Goal: Use online tool/utility: Utilize a website feature to perform a specific function

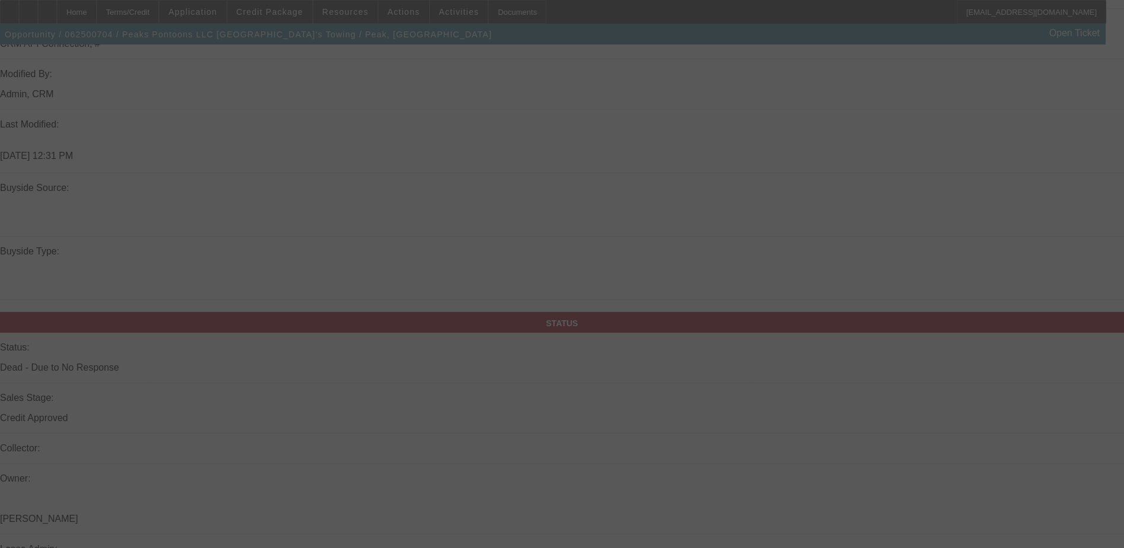
scroll to position [1081, 0]
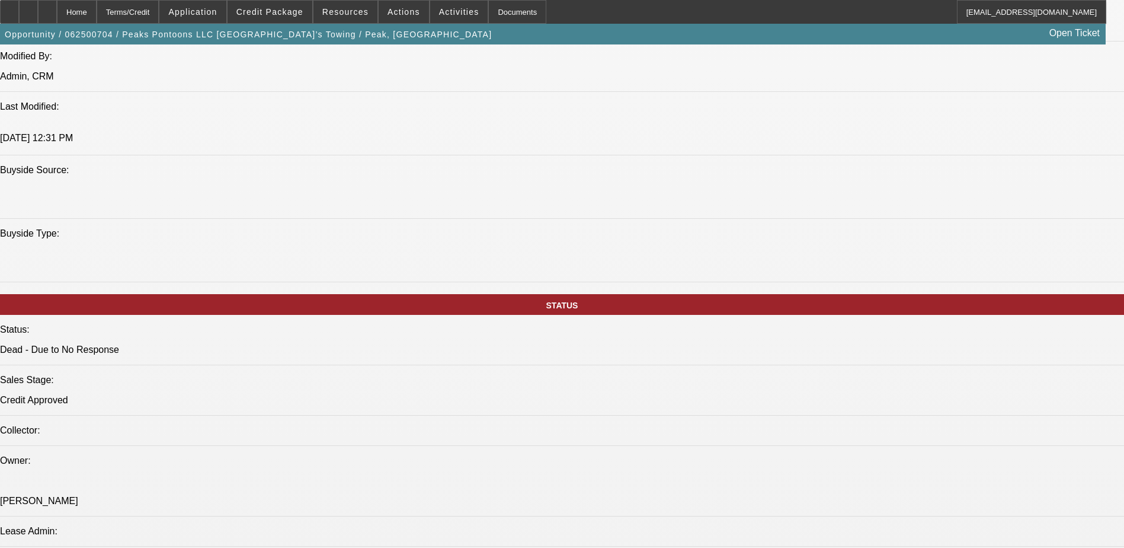
select select "0.1"
select select "2"
select select "0.1"
select select "4"
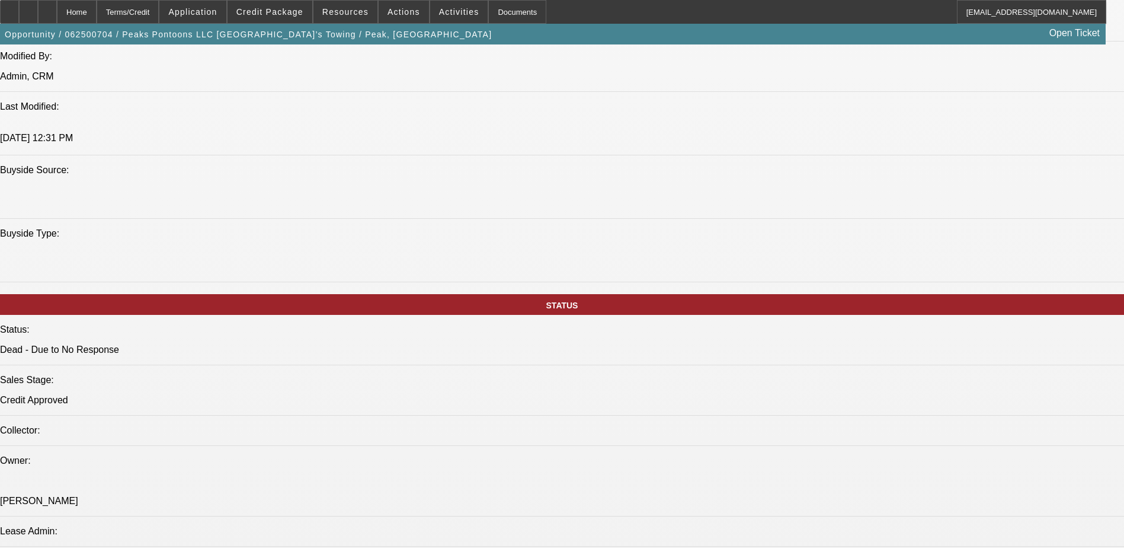
select select "0.1"
select select "2"
select select "0"
select select "6"
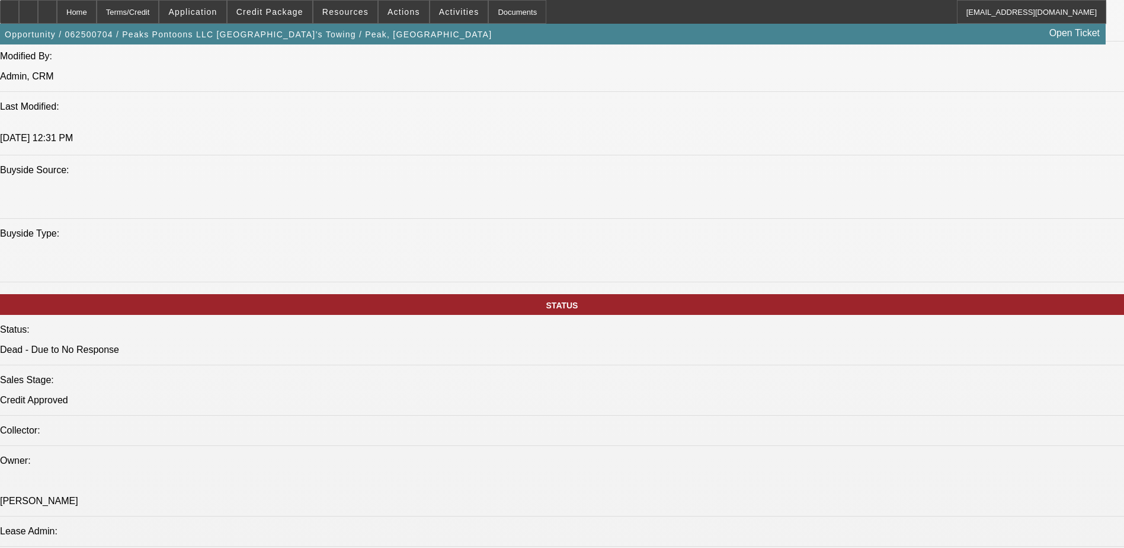
select select "0.1"
select select "2"
select select "0"
select select "6"
